Goal: Check status: Check status

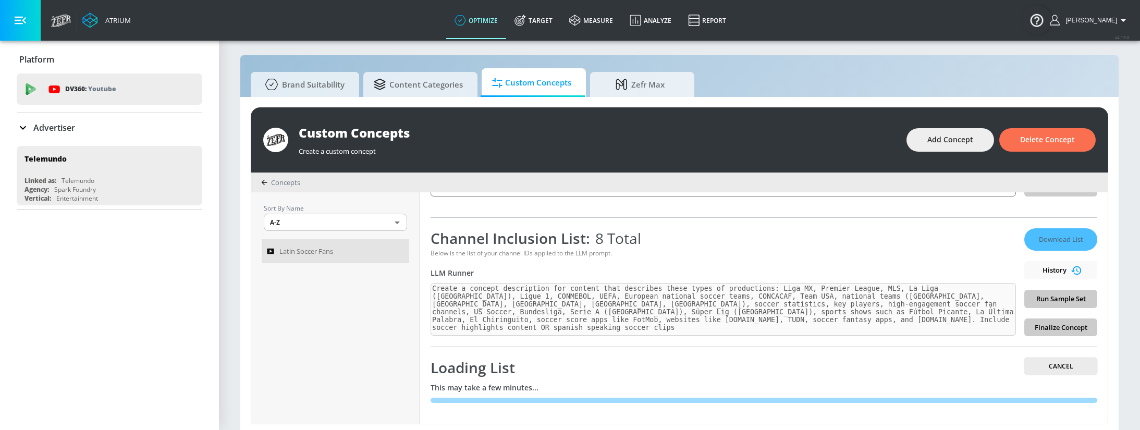
scroll to position [11, 0]
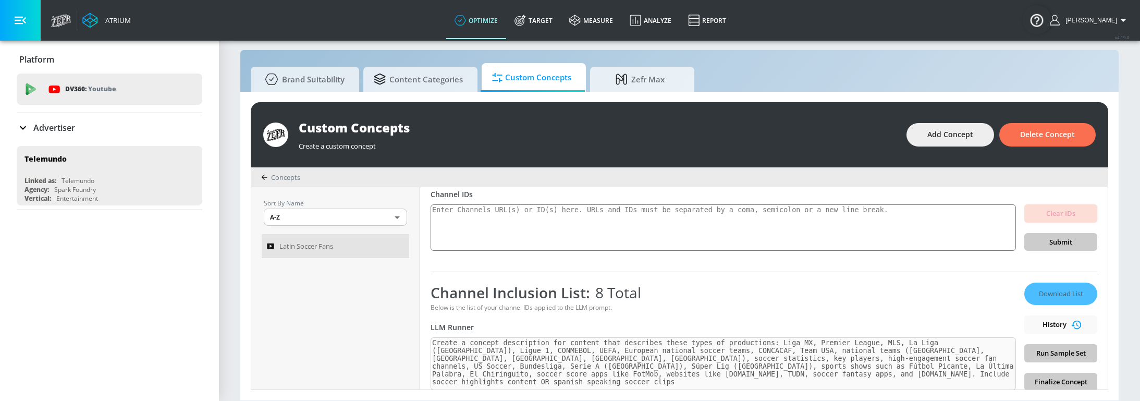
scroll to position [159, 0]
